Goal: Navigation & Orientation: Find specific page/section

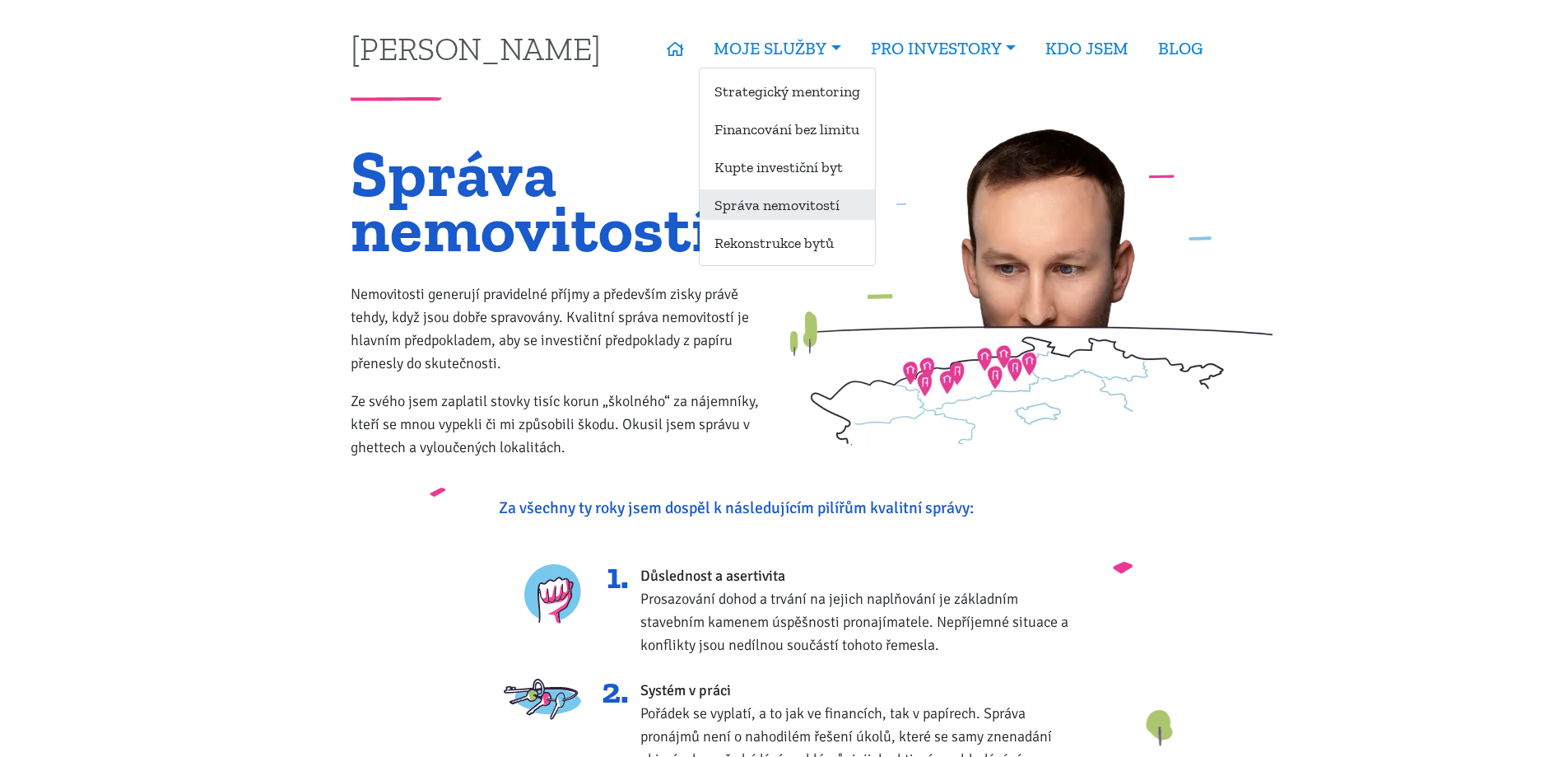
click at [795, 195] on link "Správa nemovitostí" at bounding box center [786, 204] width 175 height 30
click at [795, 244] on link "Rekonstrukce bytů" at bounding box center [786, 242] width 175 height 30
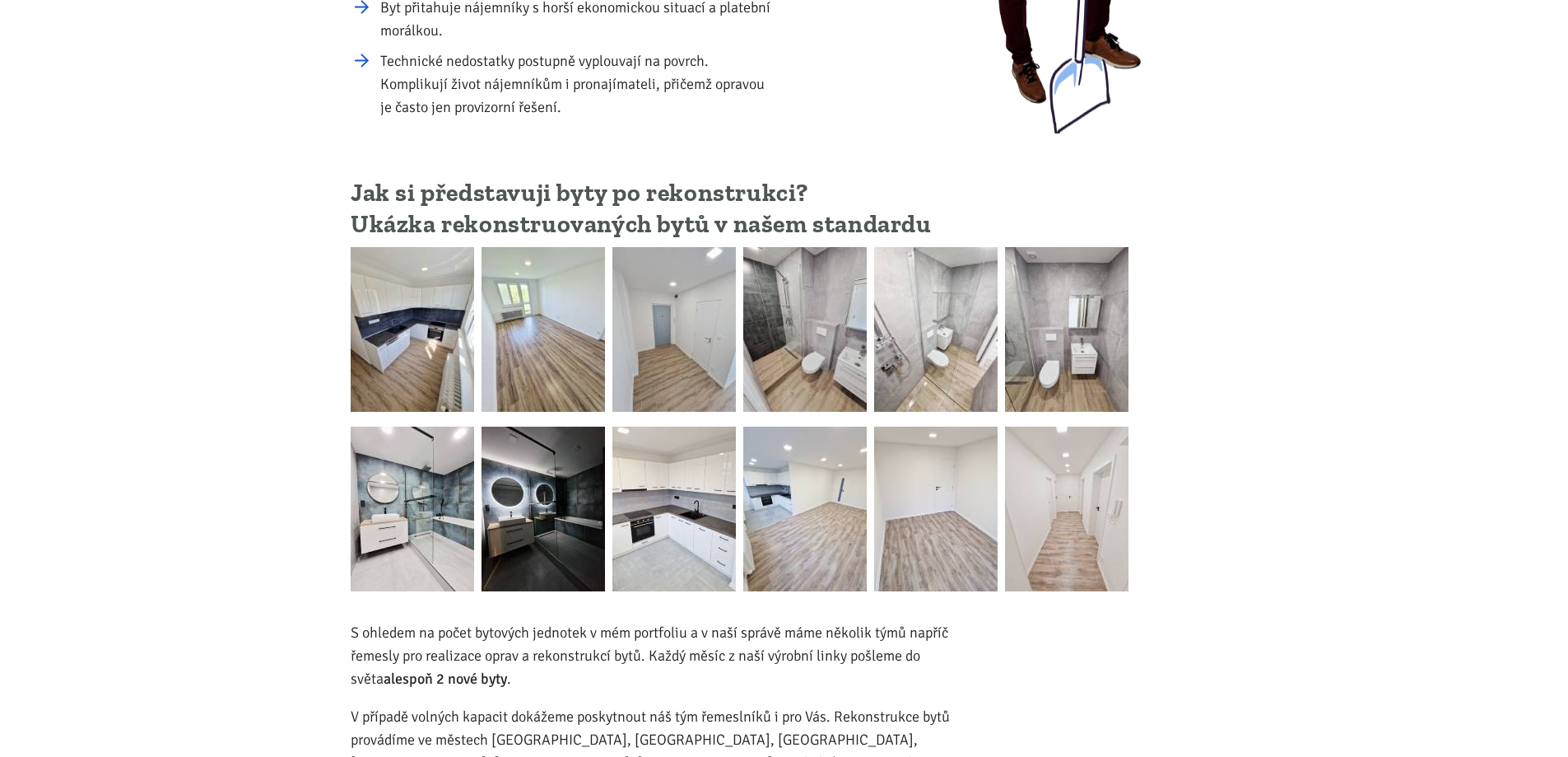
scroll to position [412, 0]
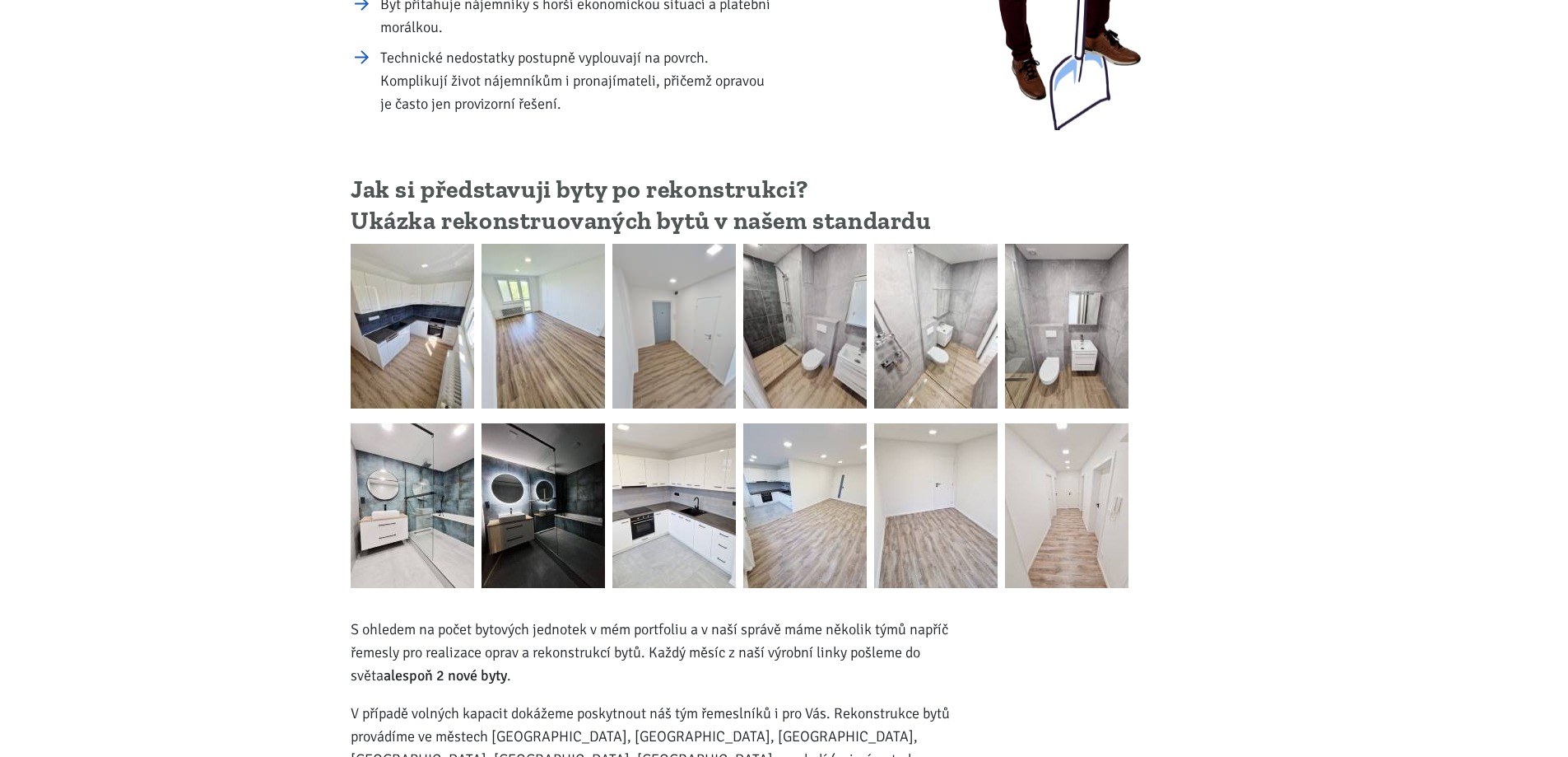
click at [429, 315] on img at bounding box center [413, 326] width 124 height 165
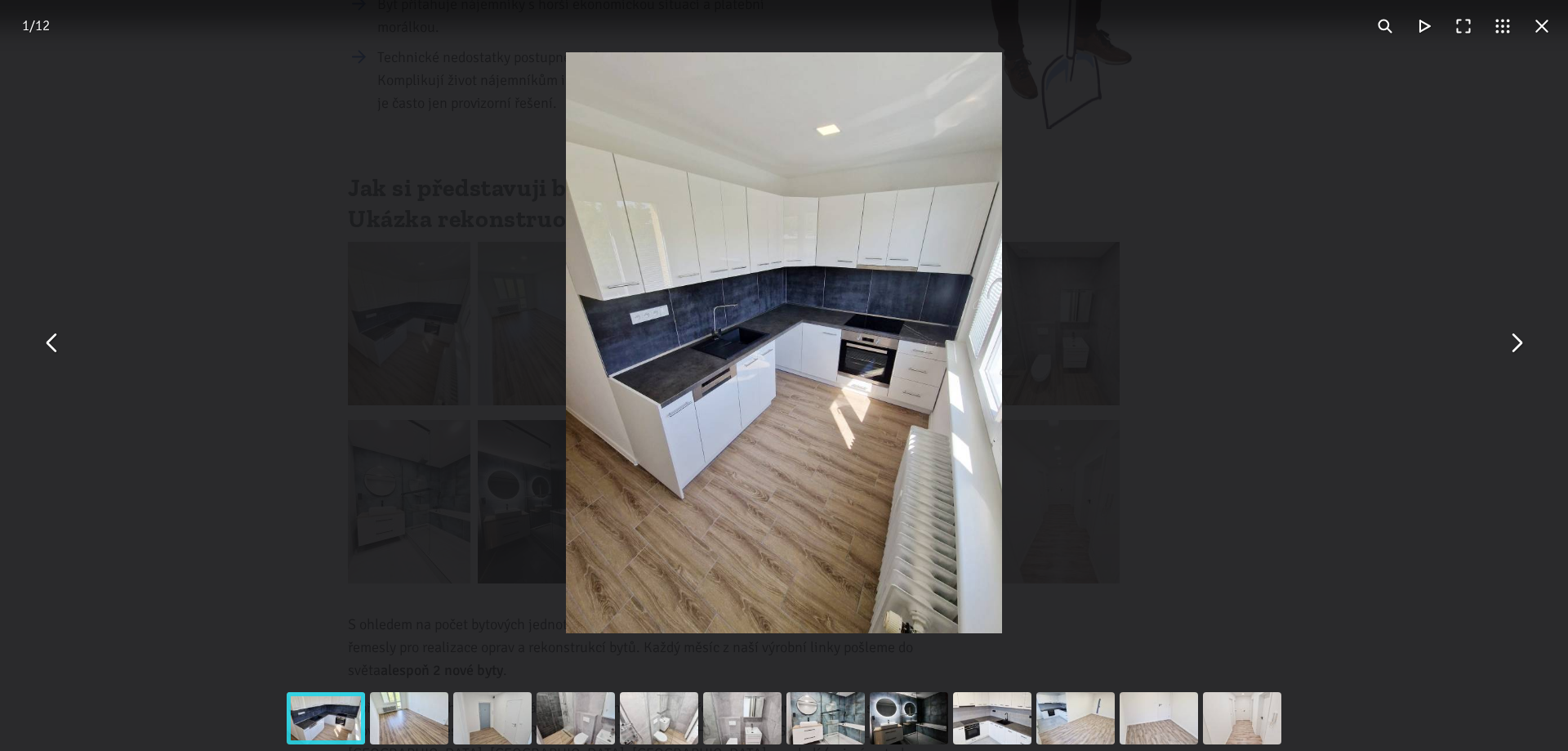
click at [1518, 349] on button "You can close this modal content with the ESC key" at bounding box center [1516, 343] width 40 height 40
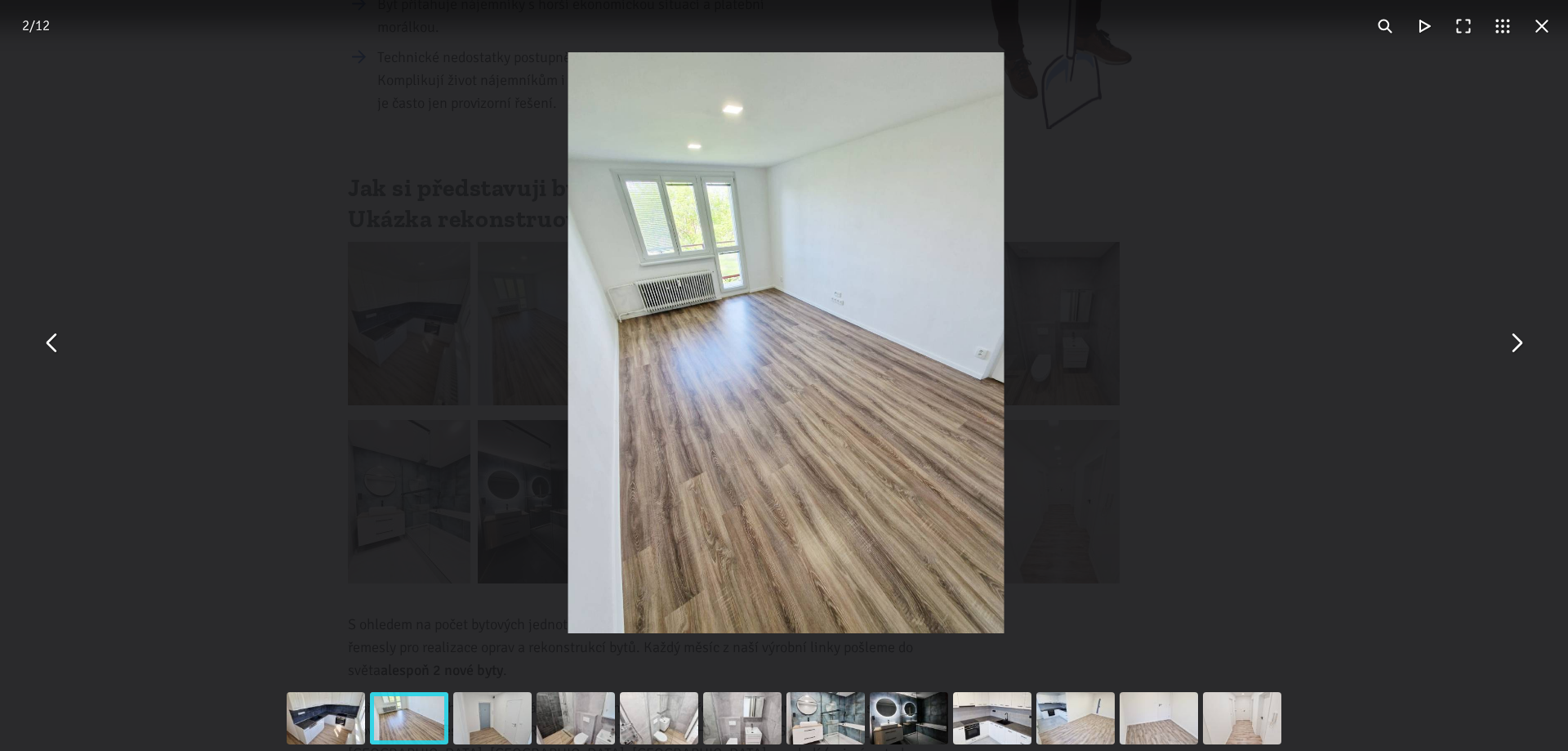
click at [1518, 349] on button "You can close this modal content with the ESC key" at bounding box center [1516, 343] width 40 height 40
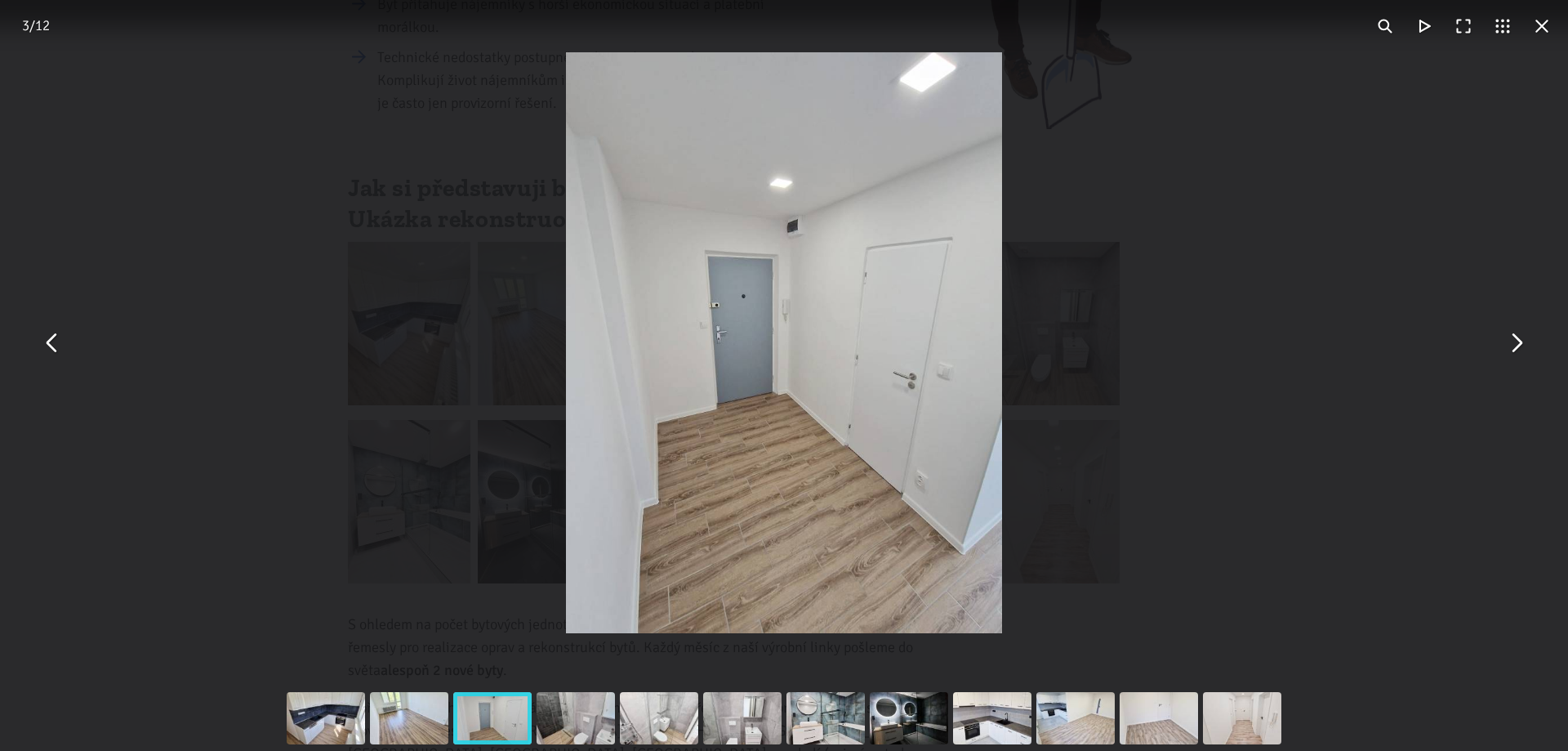
click at [1517, 350] on button "You can close this modal content with the ESC key" at bounding box center [1516, 343] width 40 height 40
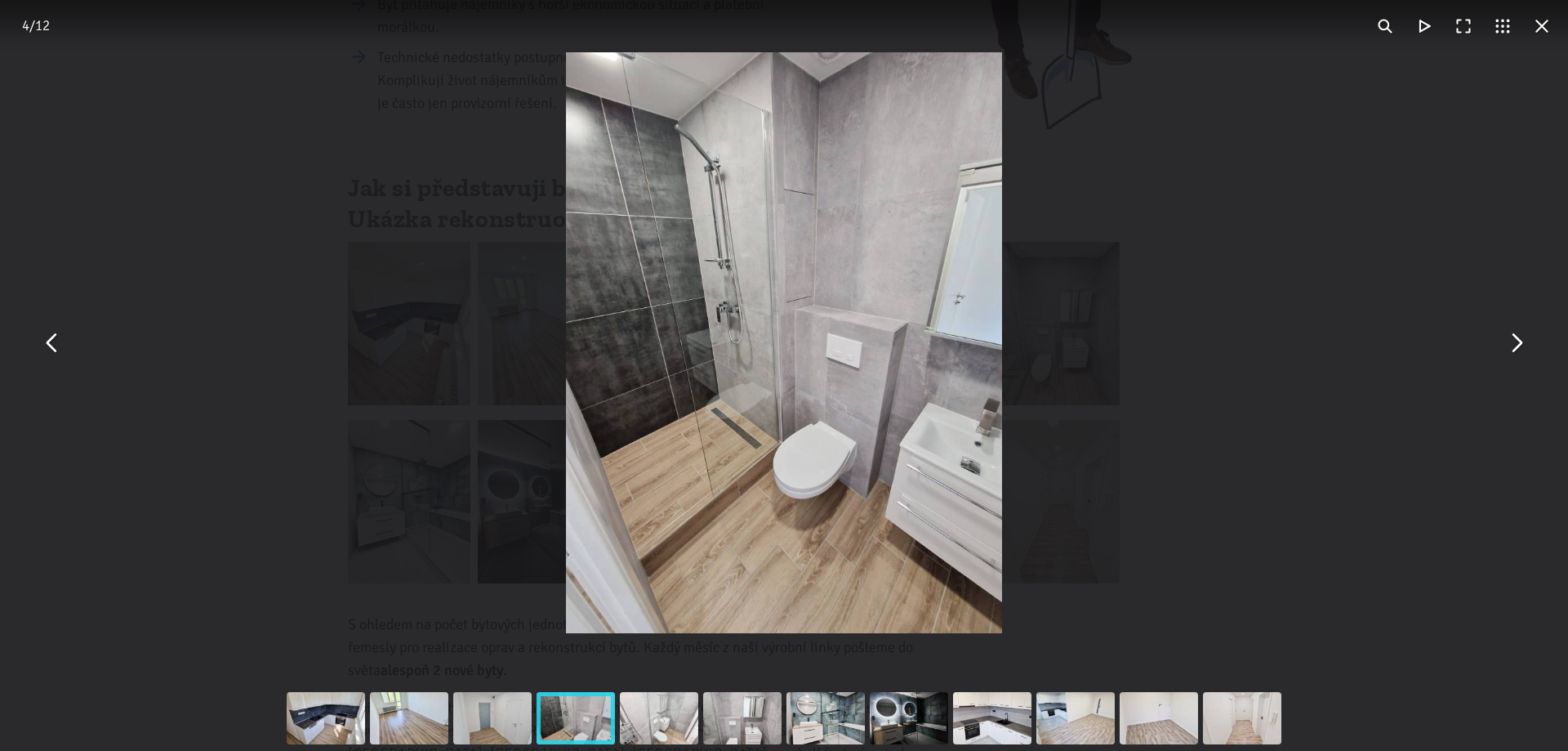
click at [1517, 350] on button "You can close this modal content with the ESC key" at bounding box center [1516, 343] width 40 height 40
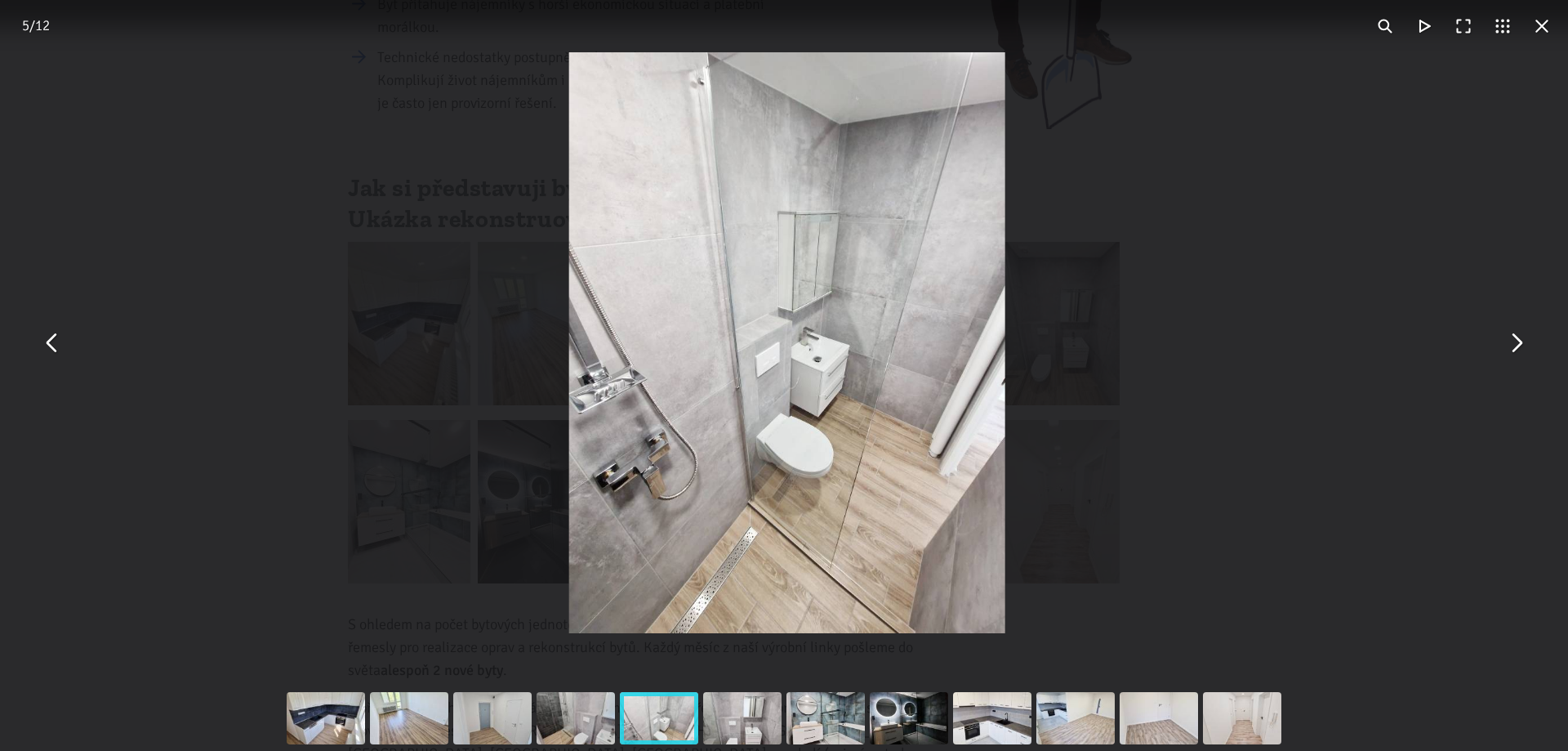
click at [1517, 350] on button "You can close this modal content with the ESC key" at bounding box center [1516, 343] width 40 height 40
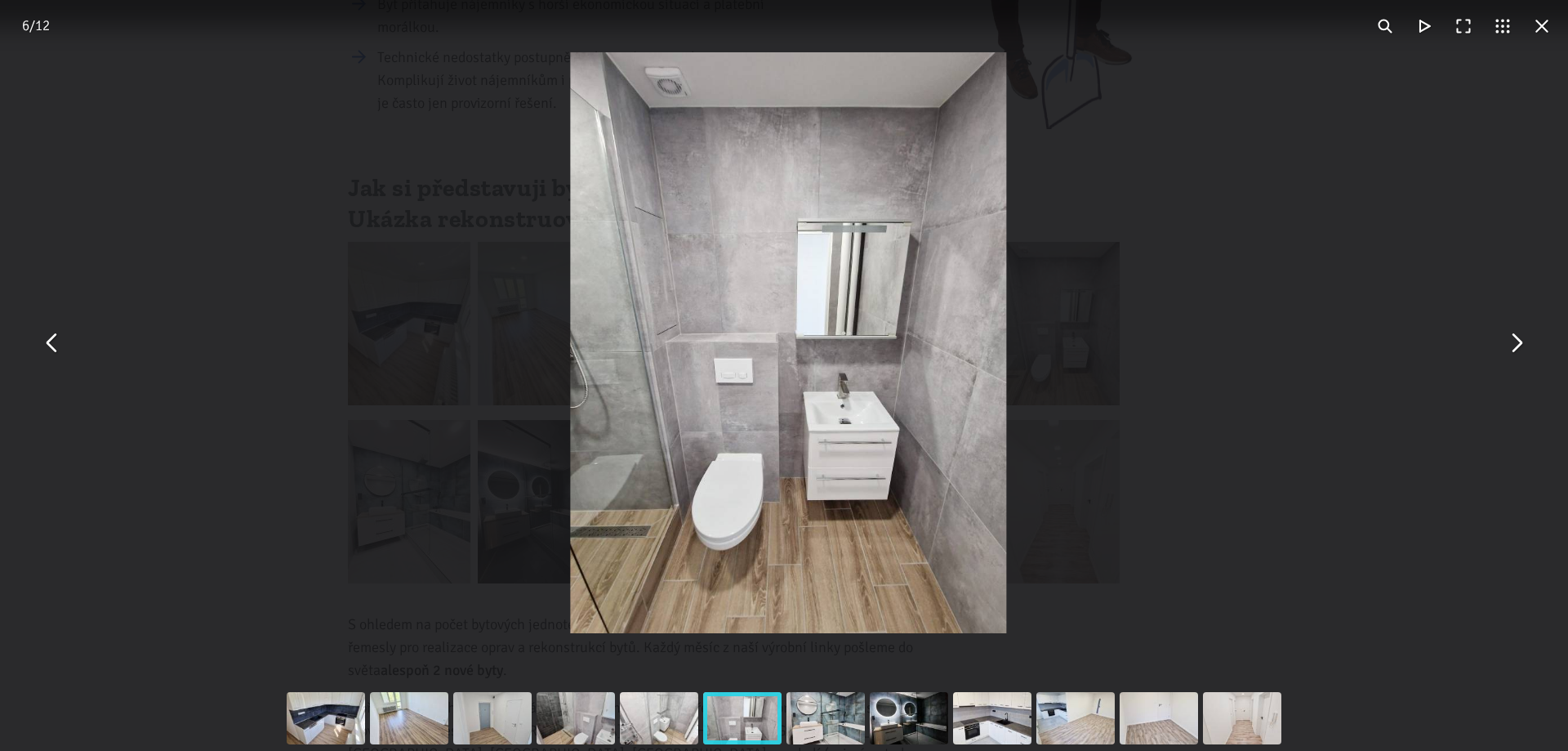
click at [1517, 350] on button "You can close this modal content with the ESC key" at bounding box center [1516, 343] width 40 height 40
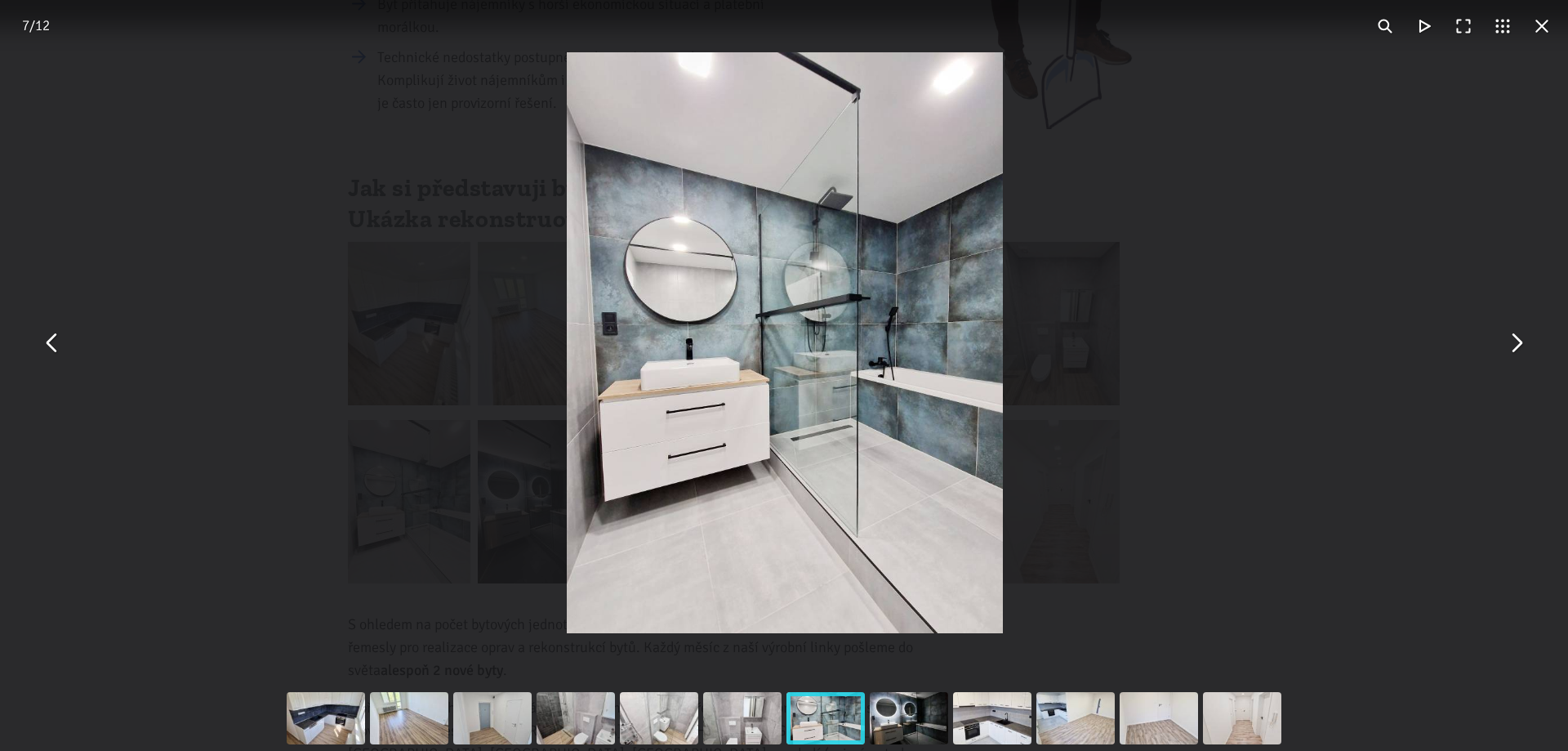
click at [1517, 350] on button "You can close this modal content with the ESC key" at bounding box center [1516, 343] width 40 height 40
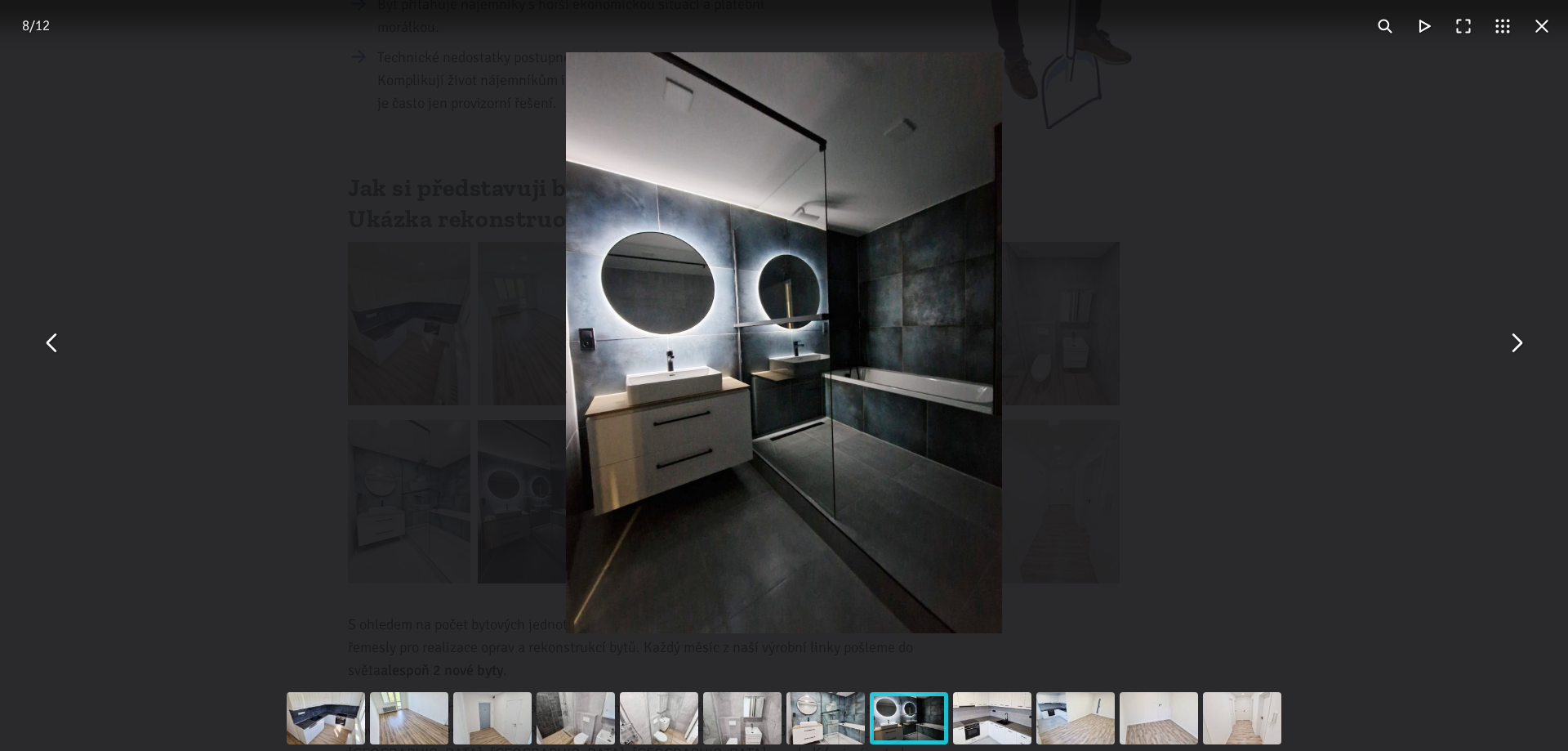
click at [1549, 19] on button "You can close this modal content with the ESC key" at bounding box center [1542, 27] width 40 height 40
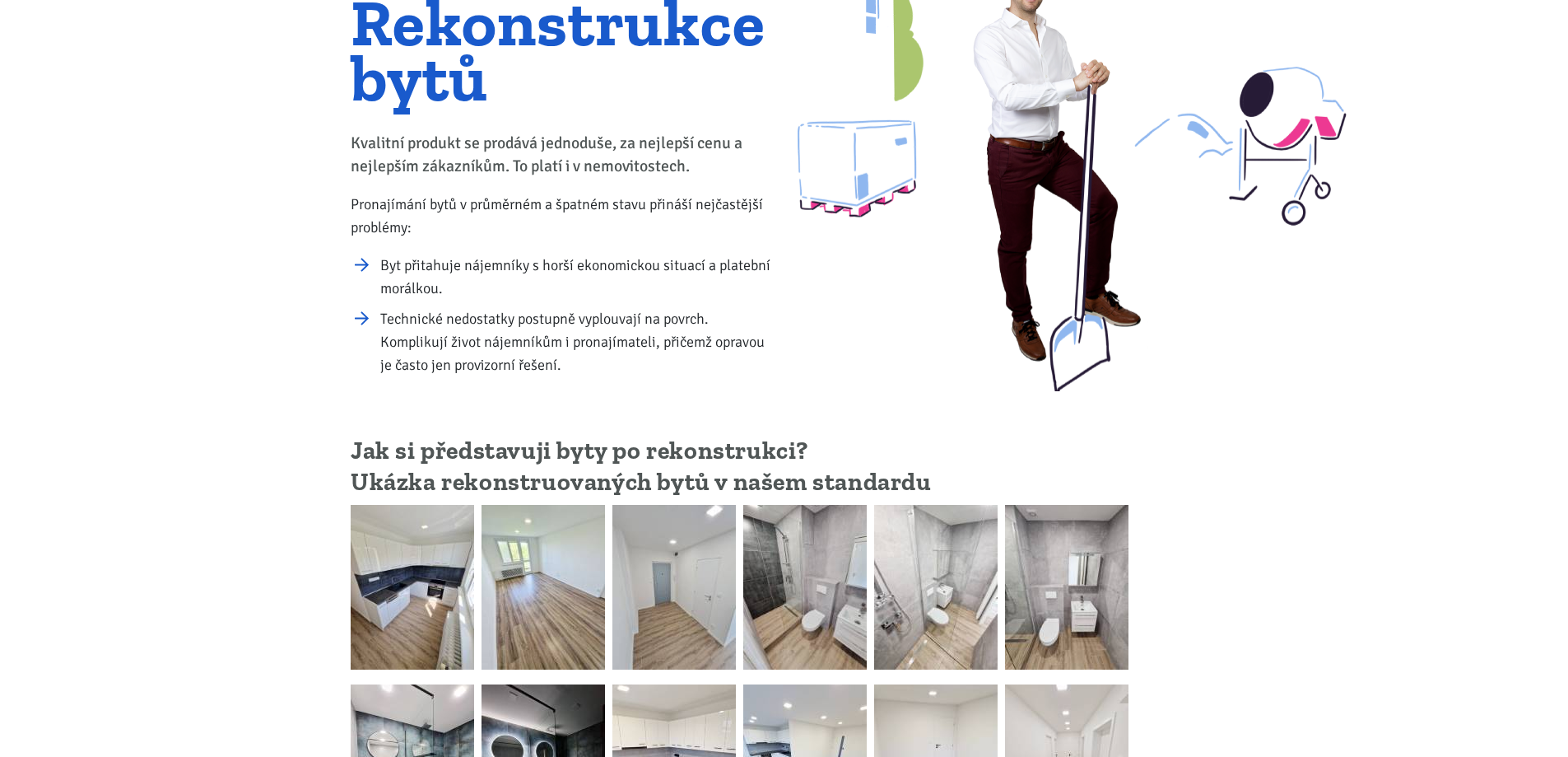
scroll to position [0, 0]
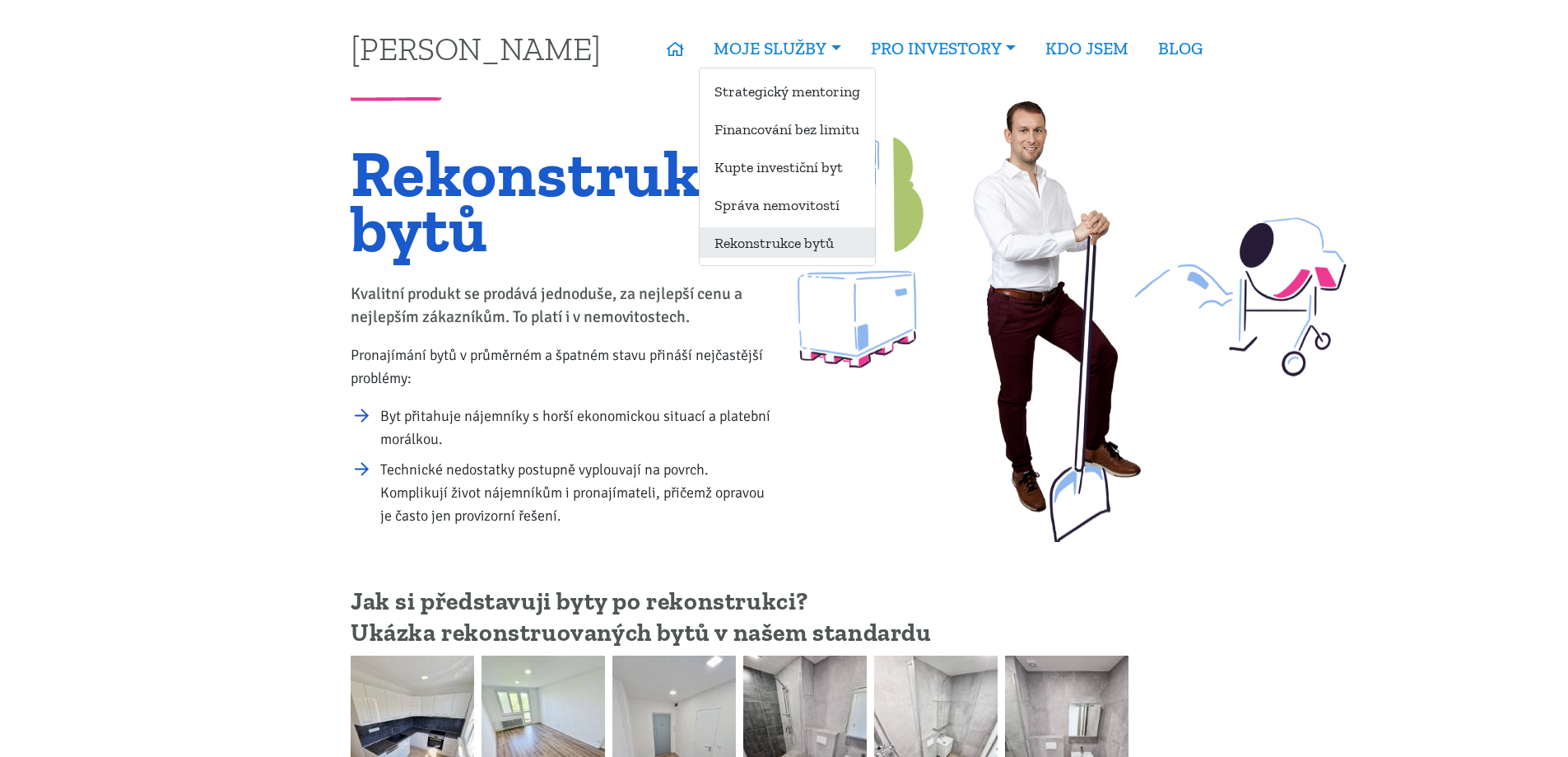
click at [796, 241] on link "Rekonstrukce bytů" at bounding box center [786, 242] width 175 height 30
click at [800, 207] on link "Správa nemovitostí" at bounding box center [786, 204] width 175 height 30
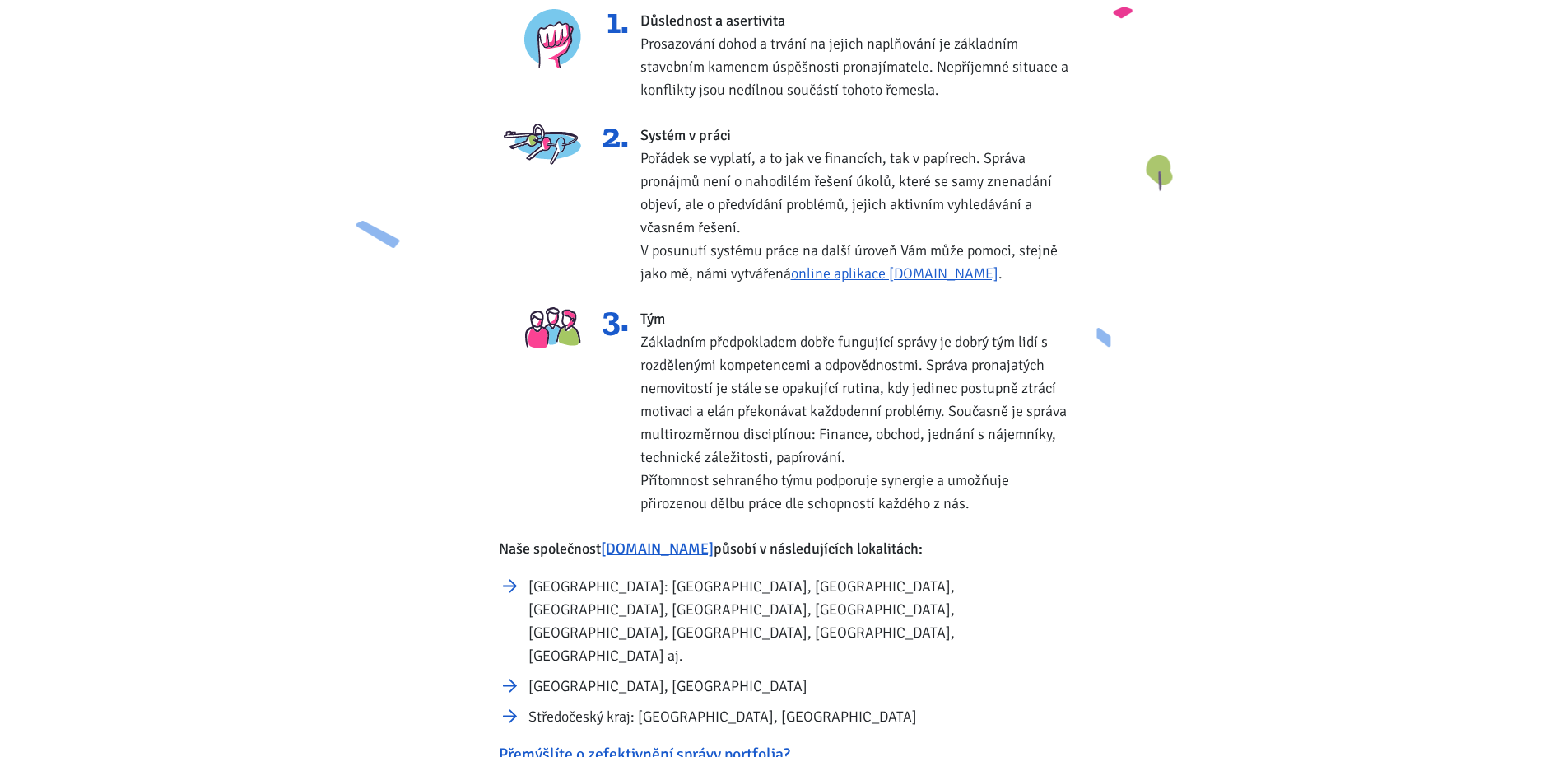
scroll to position [741, 0]
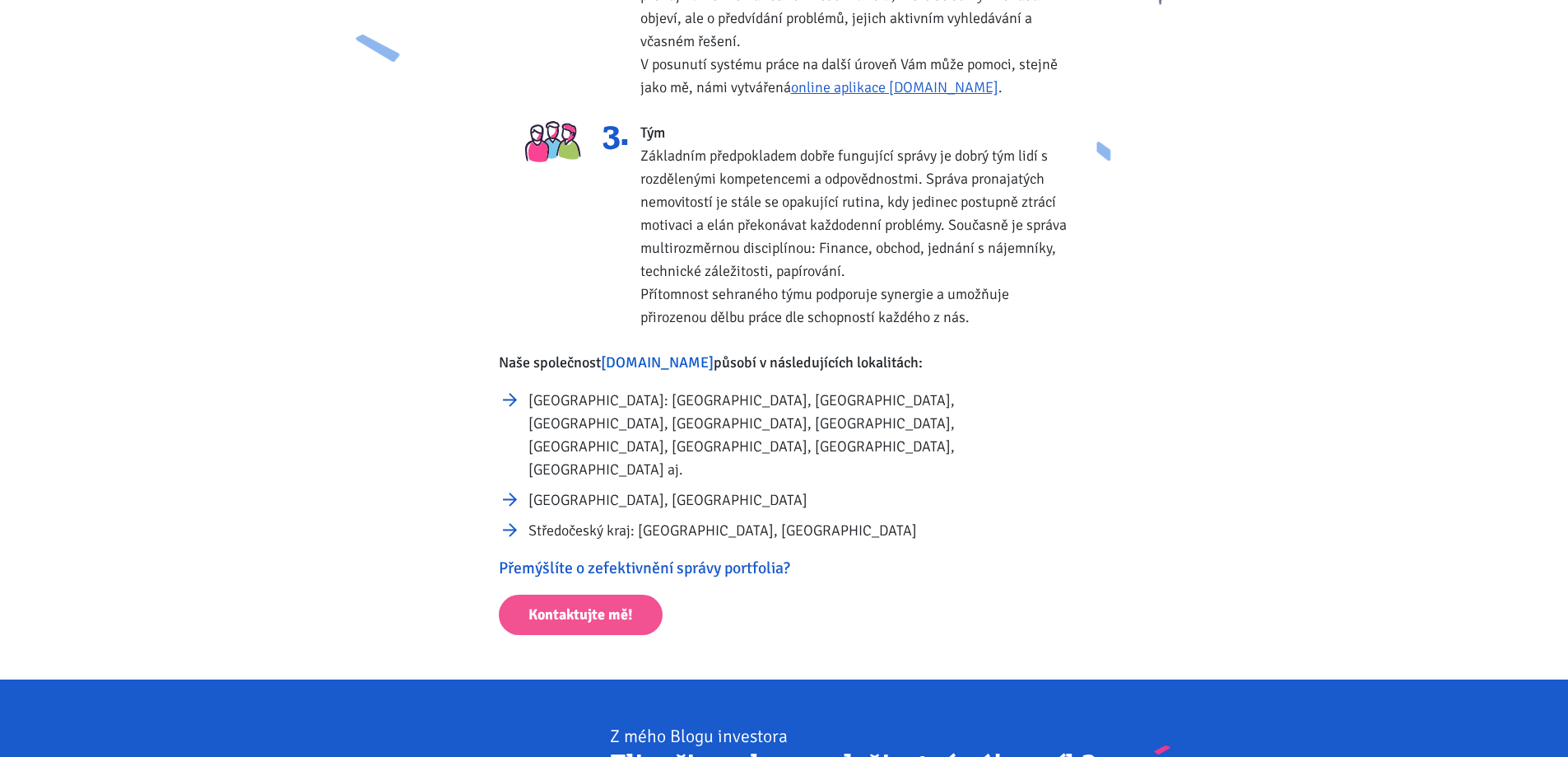
click at [688, 359] on link "[DOMAIN_NAME]" at bounding box center [657, 362] width 113 height 18
